Goal: Book appointment/travel/reservation

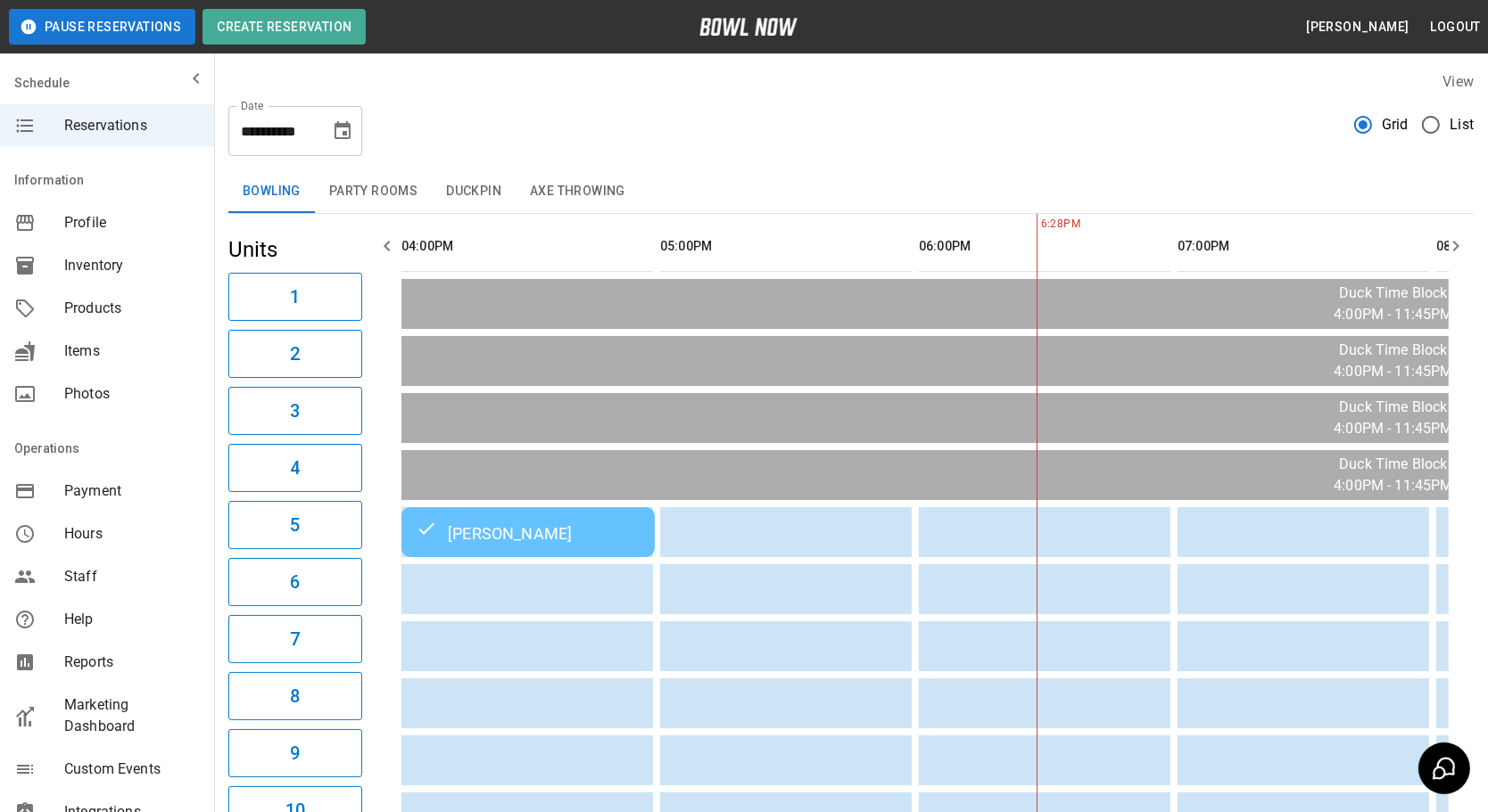
scroll to position [0, 517]
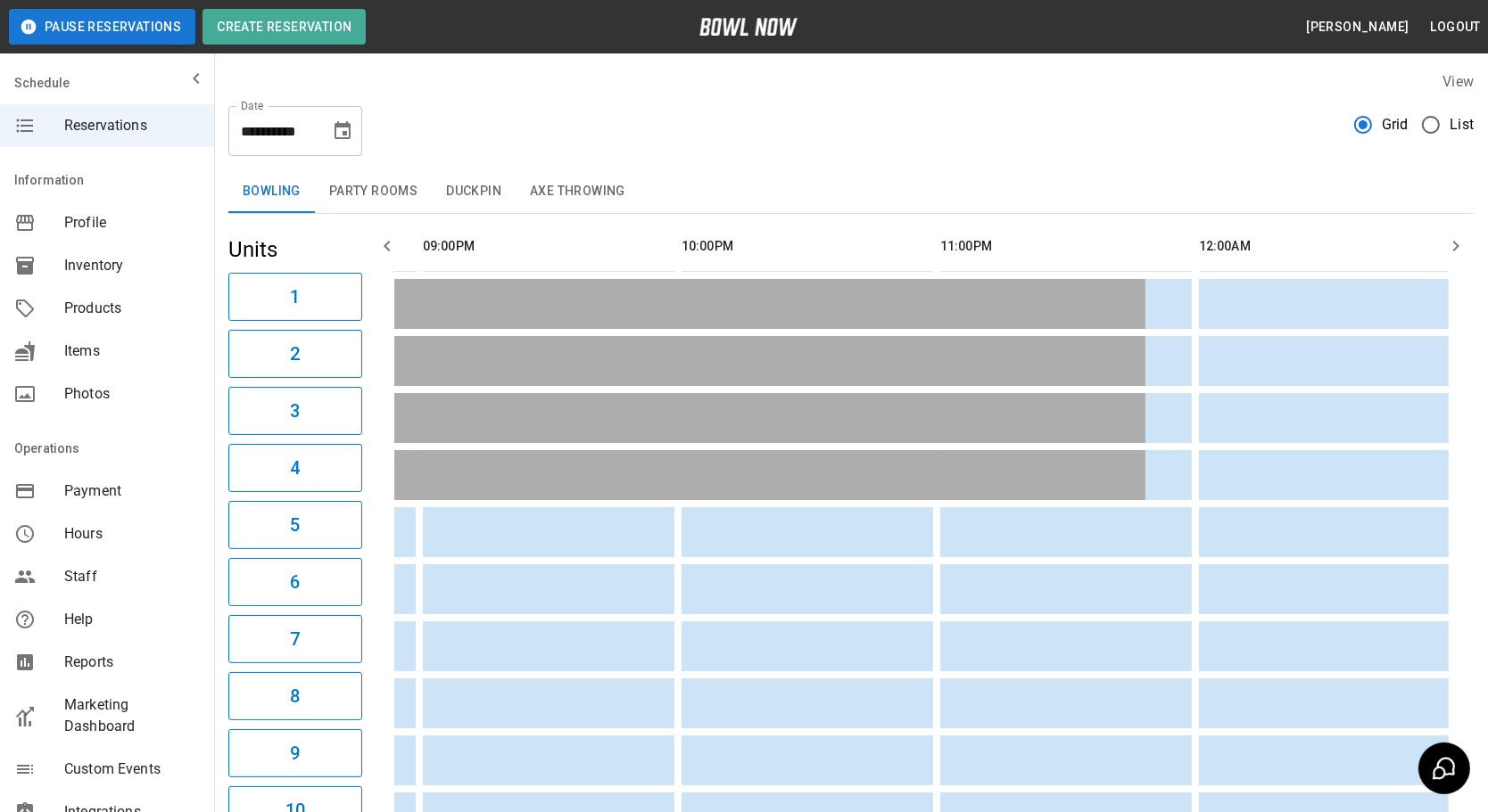
click at [373, 194] on button "Party Rooms" at bounding box center [373, 191] width 116 height 42
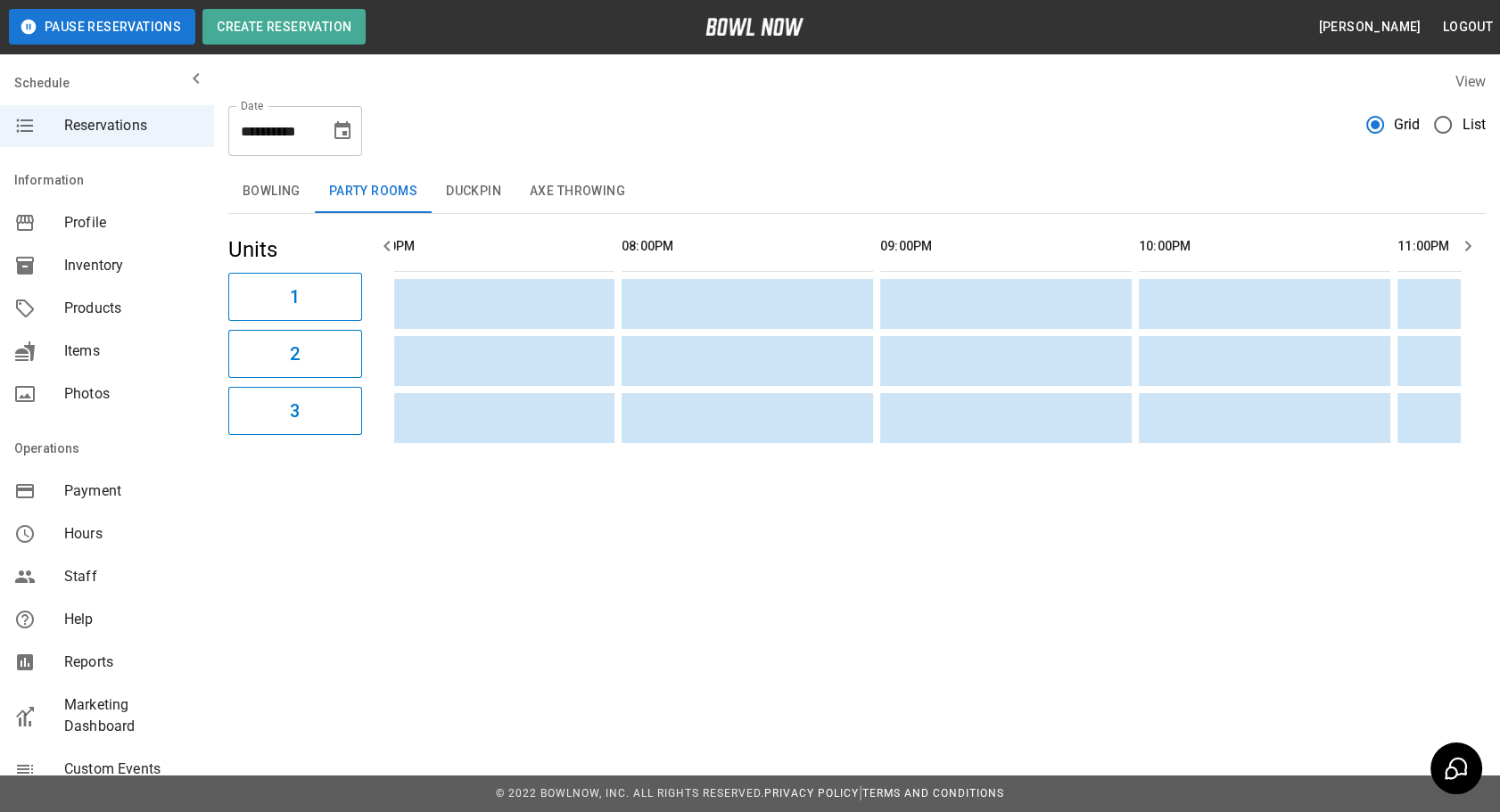
scroll to position [0, 557]
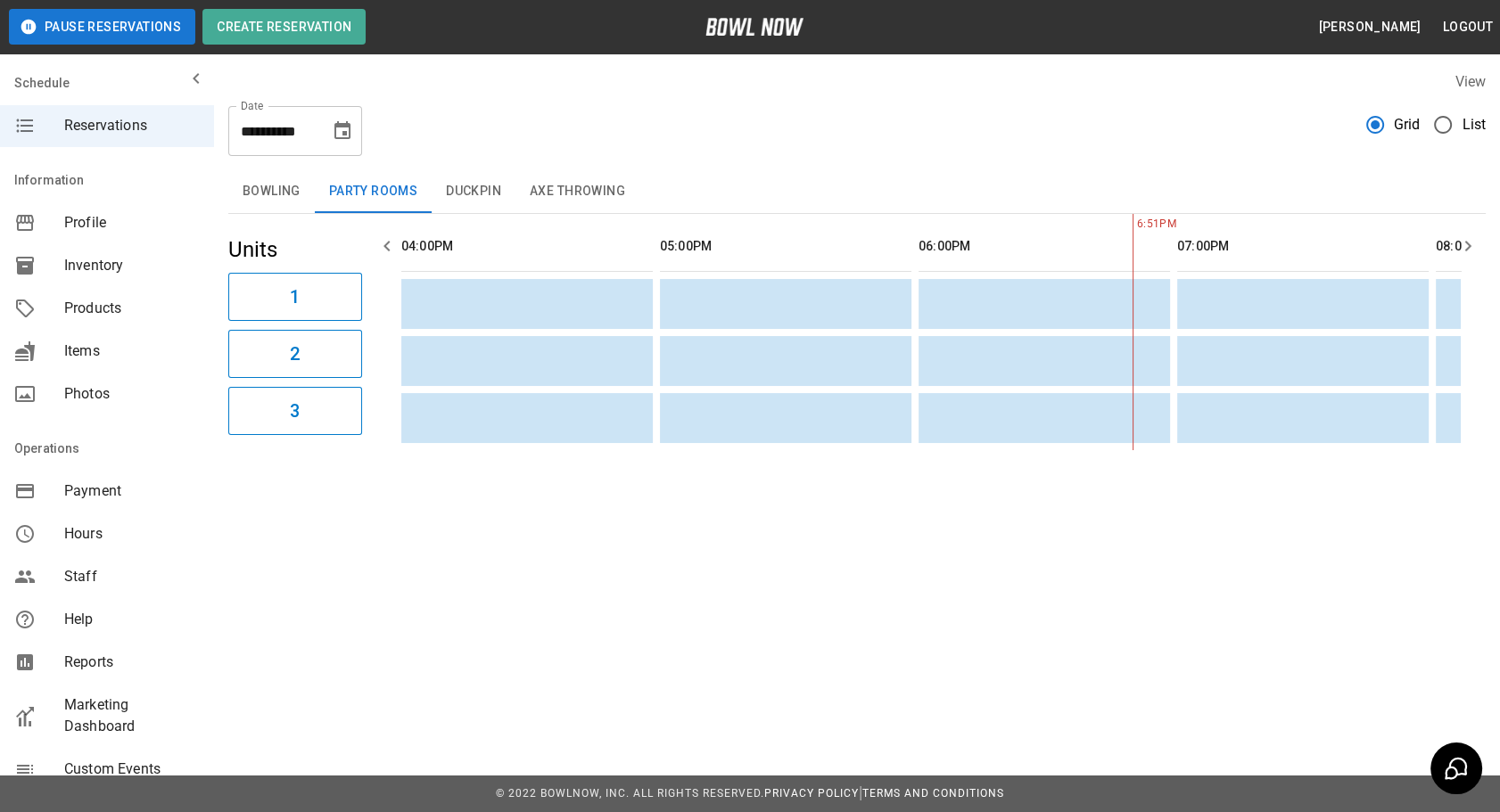
click at [458, 183] on button "Duckpin" at bounding box center [473, 191] width 84 height 42
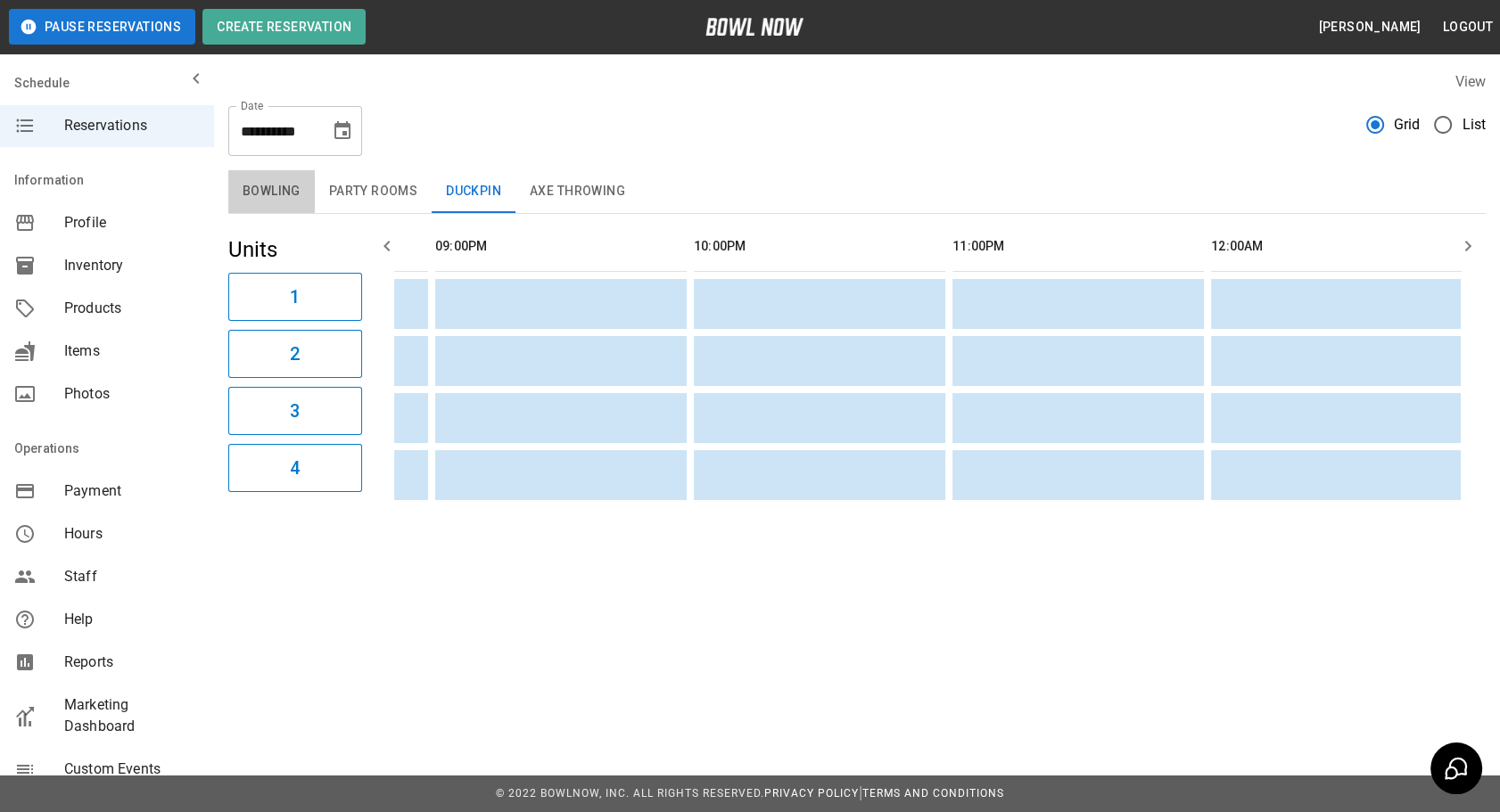
click at [245, 182] on button "Bowling" at bounding box center [272, 191] width 87 height 42
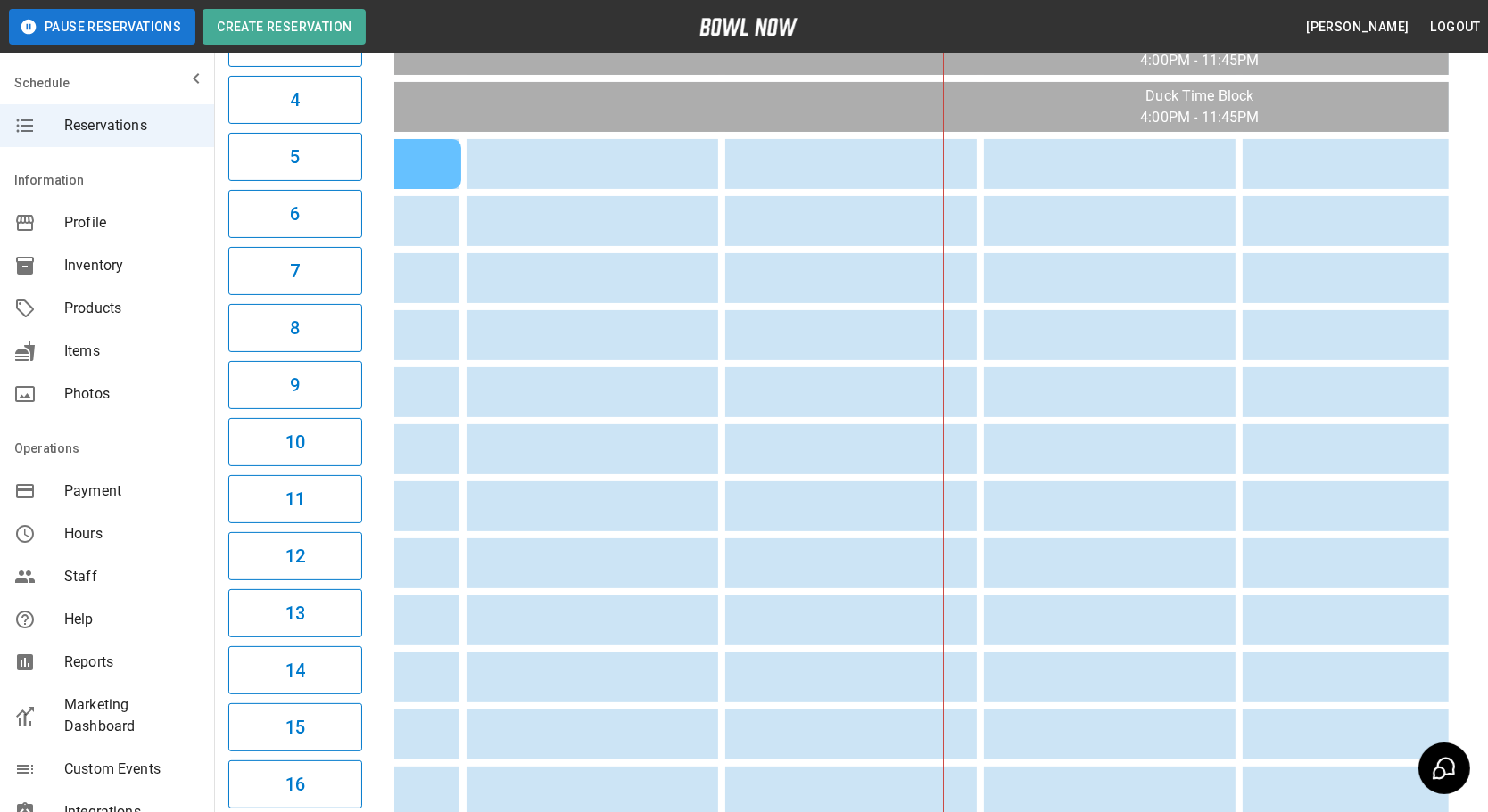
scroll to position [0, 351]
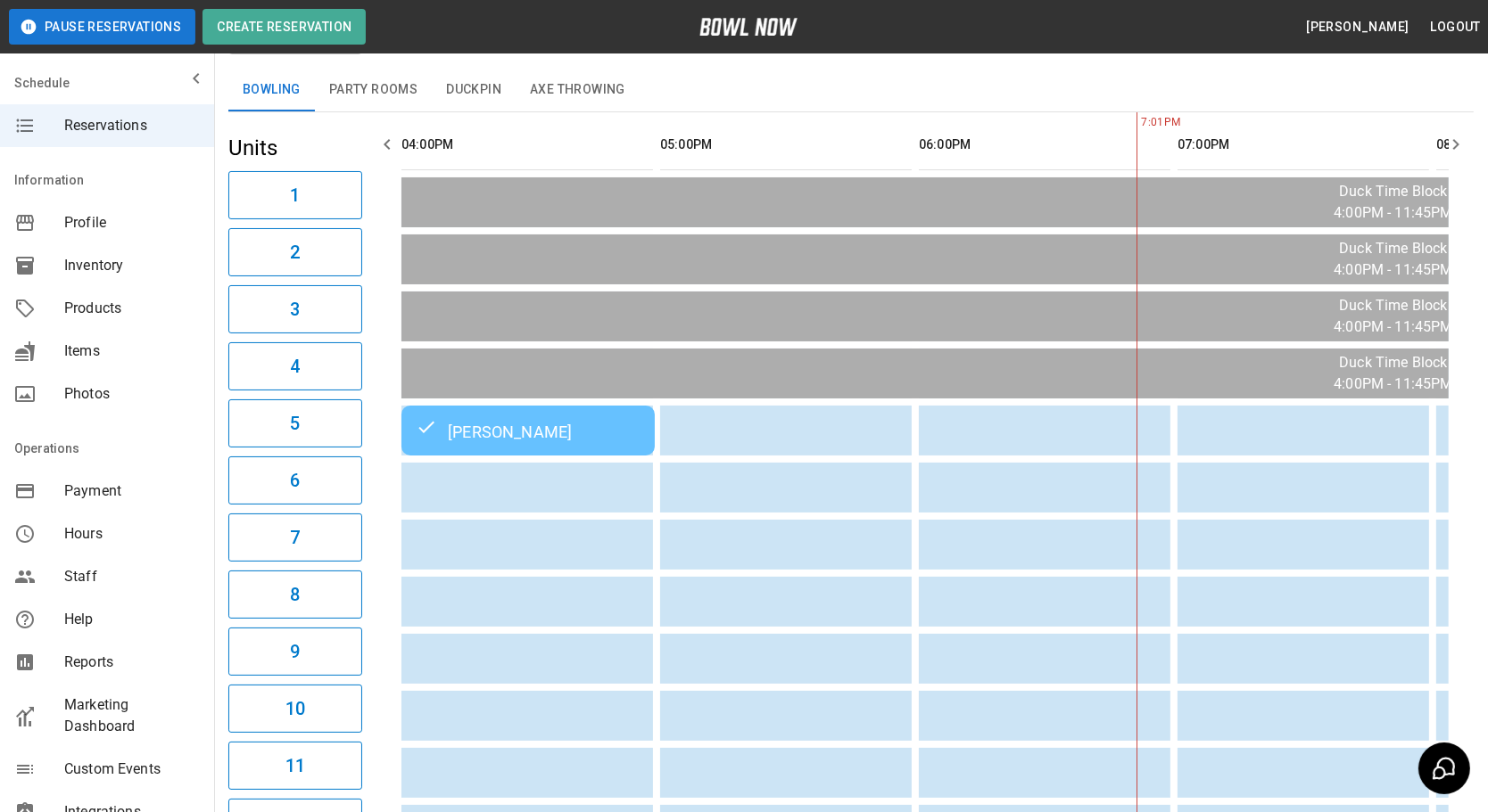
click at [501, 421] on div "[PERSON_NAME]" at bounding box center [528, 430] width 225 height 22
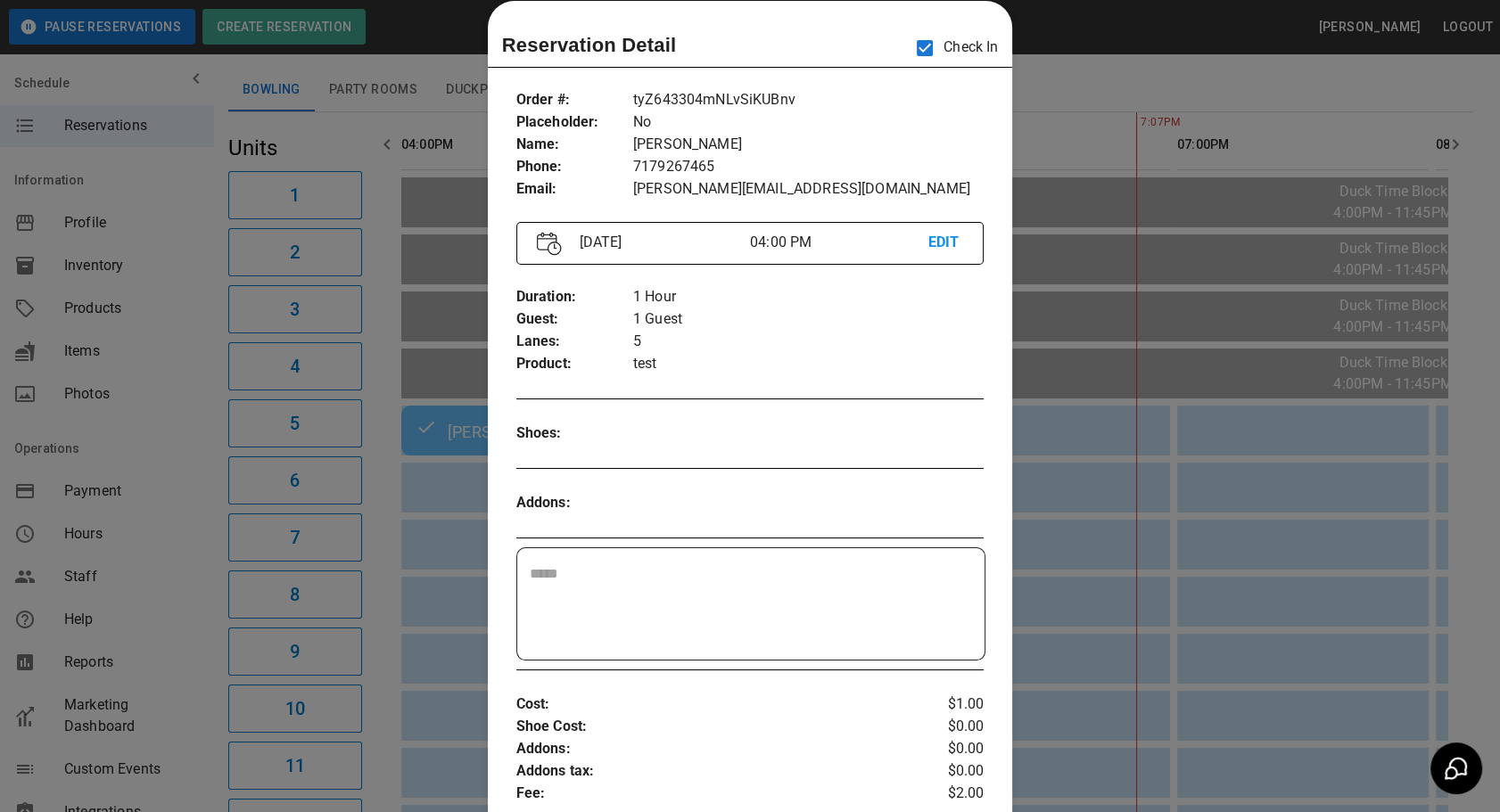
click at [375, 512] on div at bounding box center [750, 406] width 1500 height 812
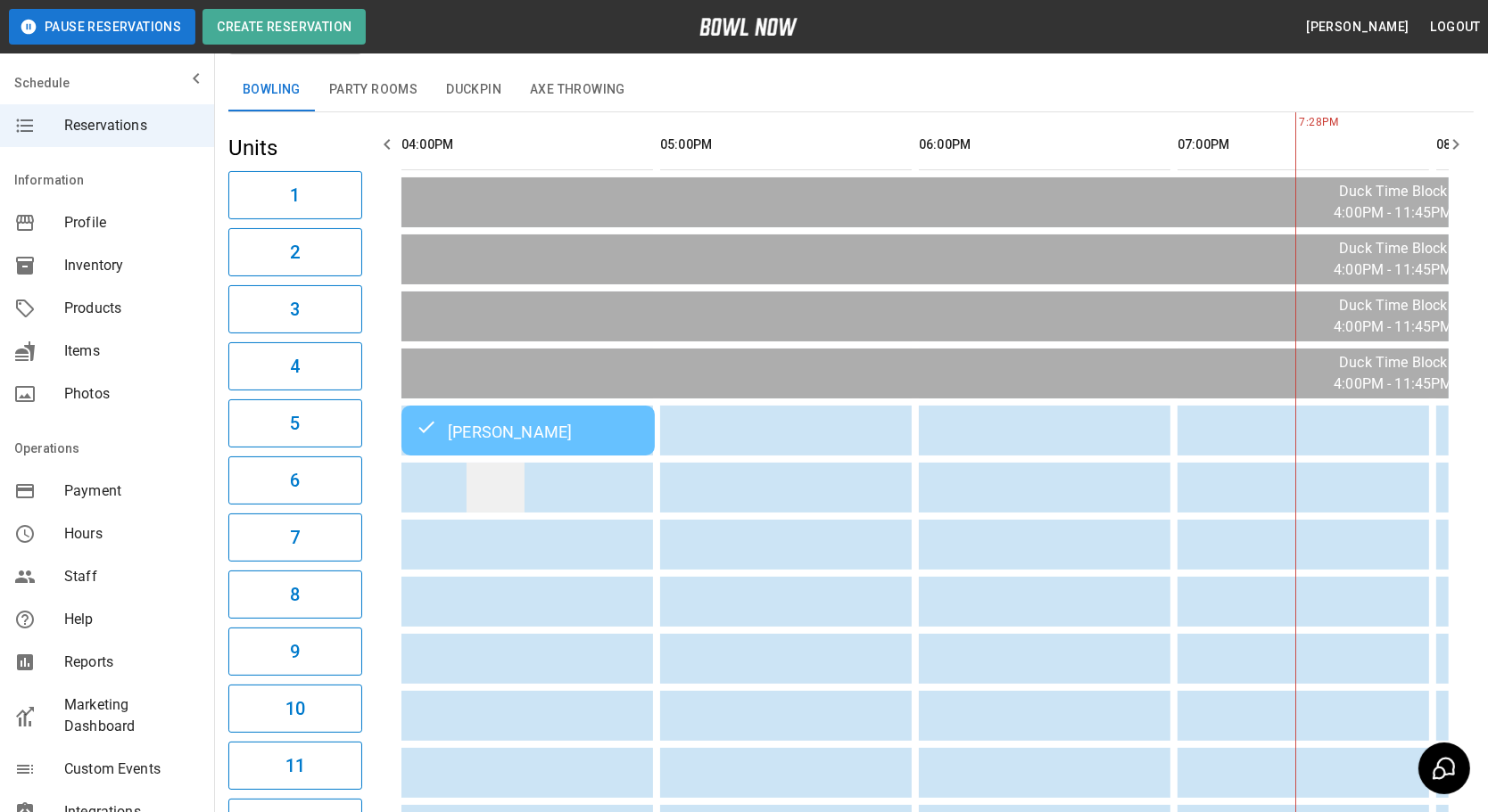
scroll to position [0, 776]
